Goal: Transaction & Acquisition: Purchase product/service

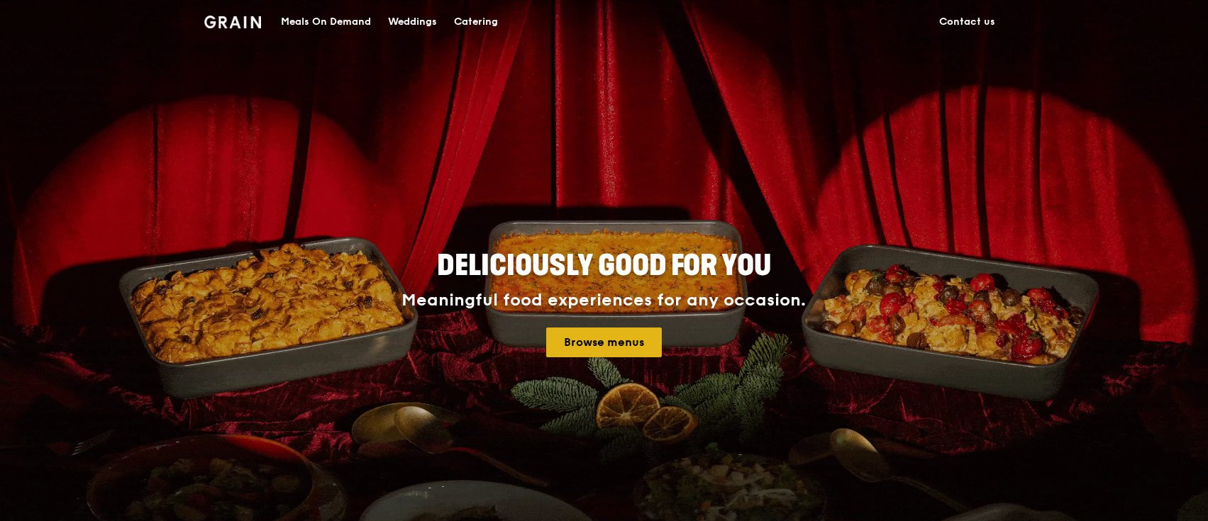
click at [567, 343] on link "Browse menus" at bounding box center [604, 343] width 116 height 30
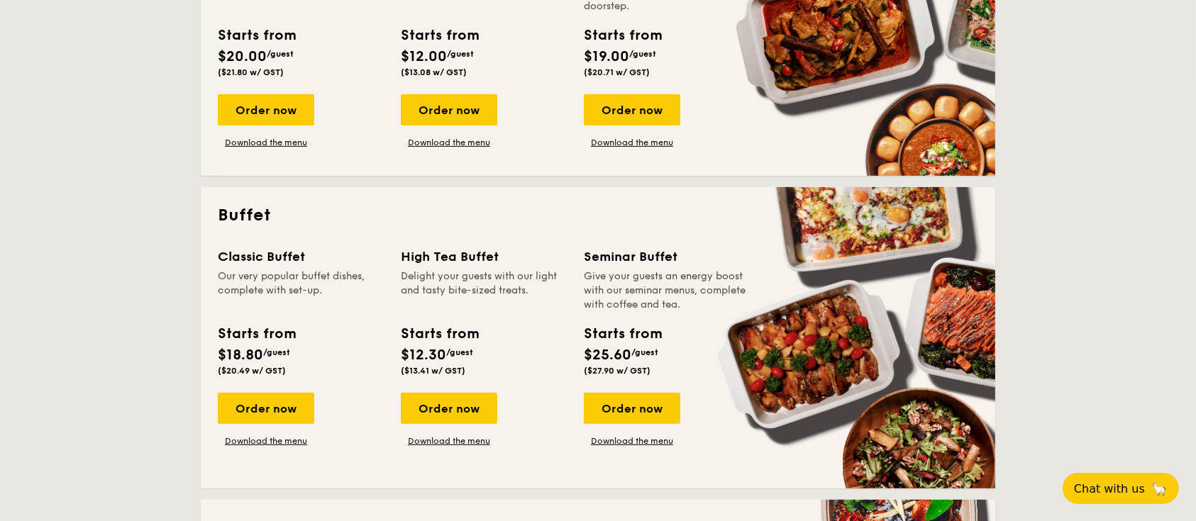
scroll to position [912, 0]
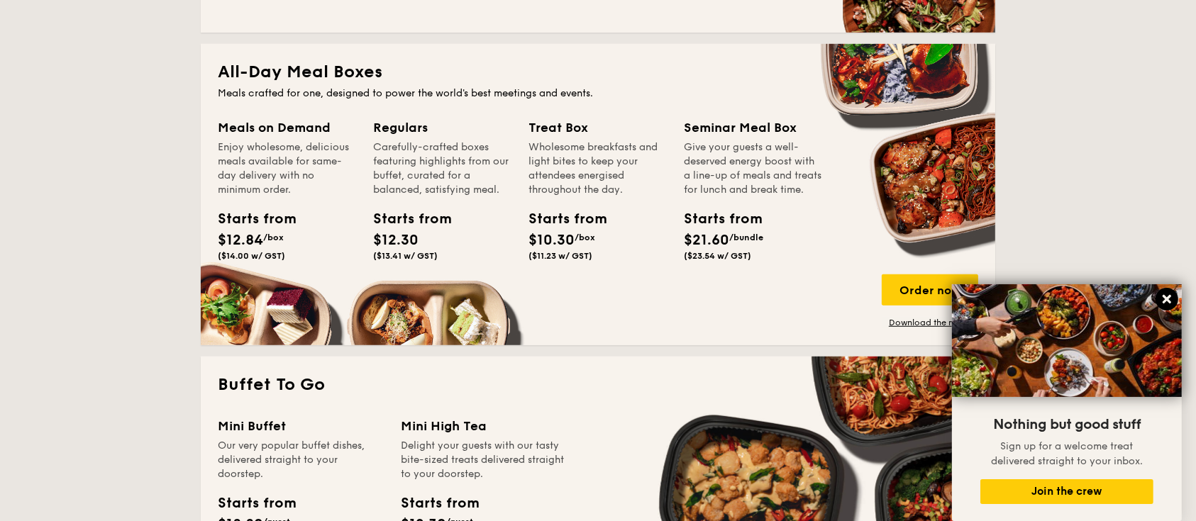
click at [1165, 311] on button at bounding box center [1166, 299] width 23 height 23
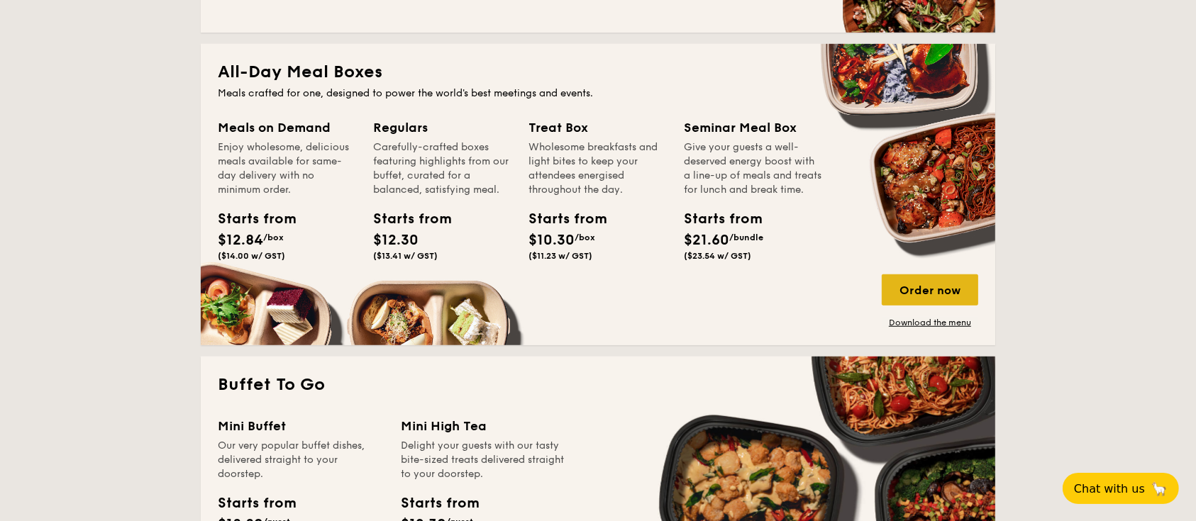
click at [923, 291] on div "Order now" at bounding box center [930, 289] width 96 height 31
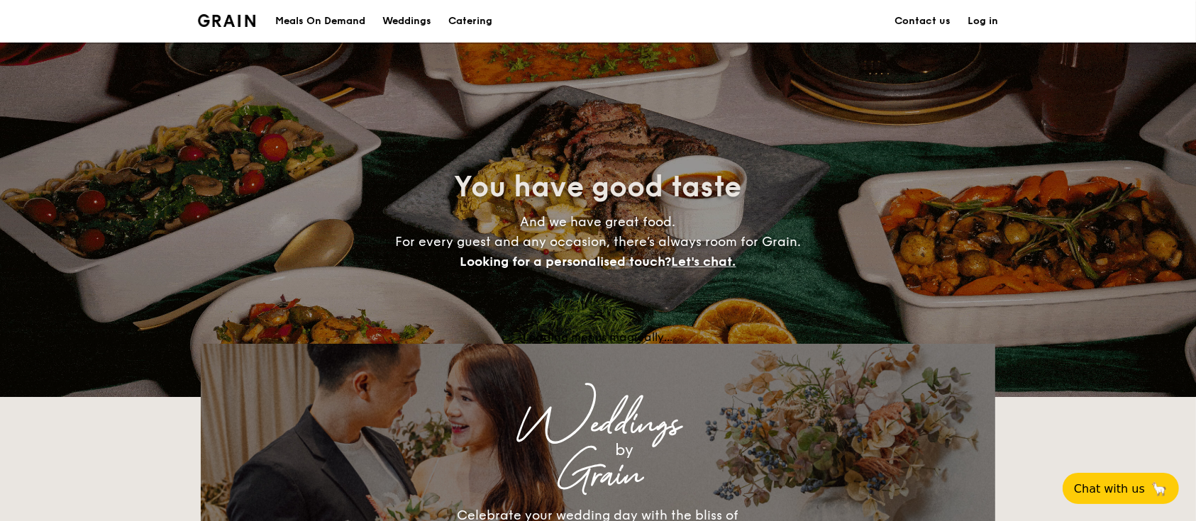
scroll to position [2463, 0]
